Goal: Check status

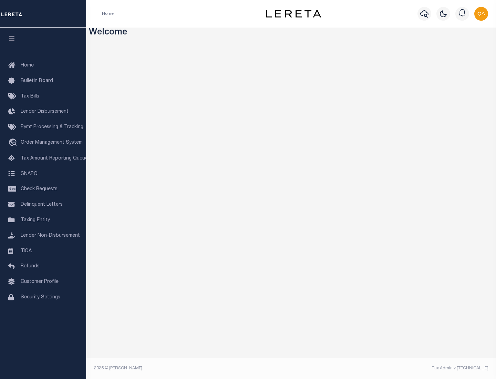
click at [43, 189] on span "Check Requests" at bounding box center [39, 189] width 37 height 5
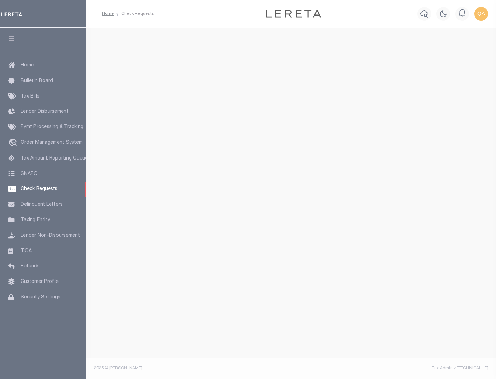
select select "50"
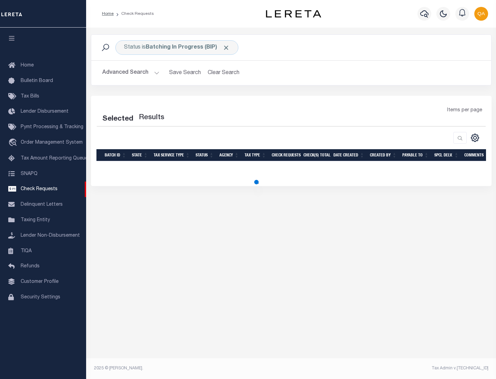
select select "50"
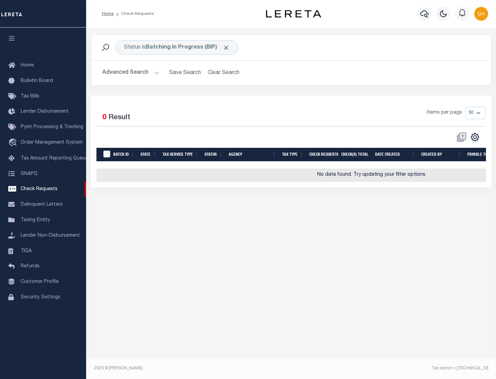
click at [226, 47] on span "Click to Remove" at bounding box center [225, 47] width 7 height 7
